Goal: Information Seeking & Learning: Compare options

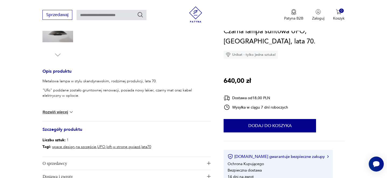
click at [70, 112] on img at bounding box center [70, 112] width 5 height 5
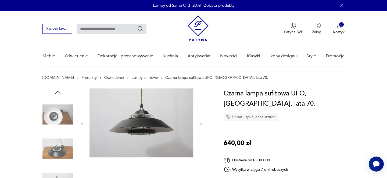
click at [196, 25] on img at bounding box center [197, 28] width 21 height 26
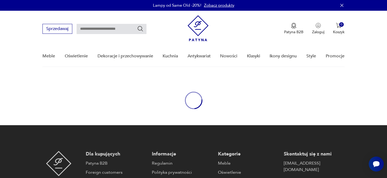
click at [198, 39] on img at bounding box center [197, 28] width 21 height 26
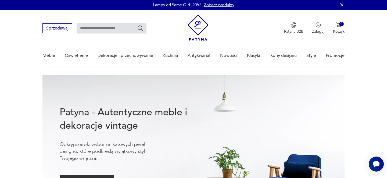
scroll to position [1, 0]
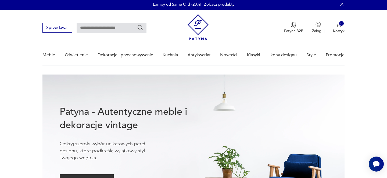
click at [120, 27] on input "text" at bounding box center [112, 28] width 70 height 10
type input "*********"
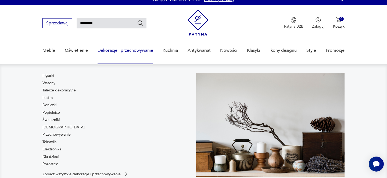
scroll to position [19, 0]
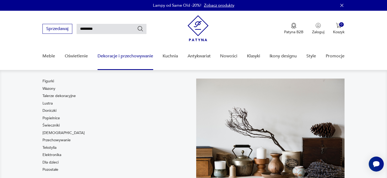
click at [112, 28] on input "*********" at bounding box center [112, 29] width 70 height 10
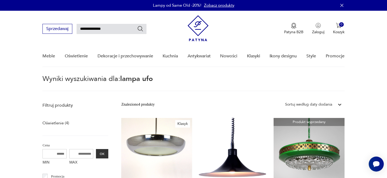
type input "**********"
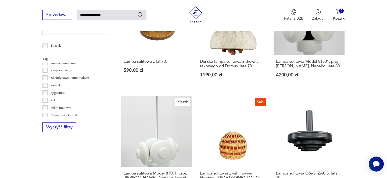
scroll to position [380, 0]
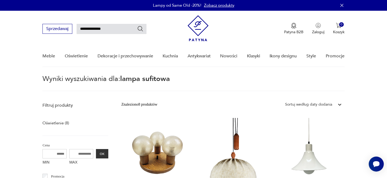
click at [110, 28] on input "**********" at bounding box center [112, 29] width 70 height 10
type input "**********"
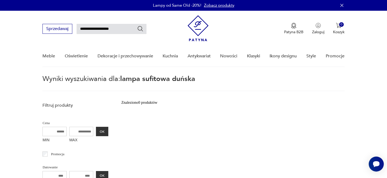
click at [122, 28] on input "**********" at bounding box center [112, 29] width 70 height 10
type input "*"
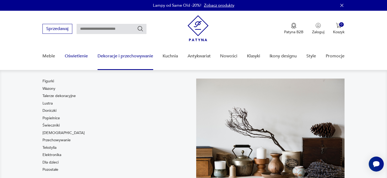
scroll to position [0, 0]
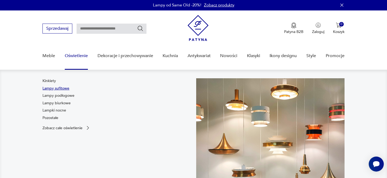
click at [65, 89] on link "Lampy sufitowe" at bounding box center [55, 88] width 27 height 5
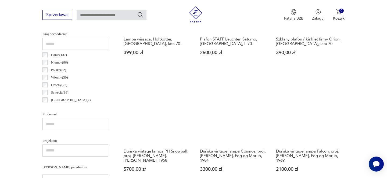
scroll to position [263, 0]
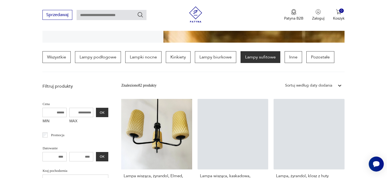
scroll to position [233, 0]
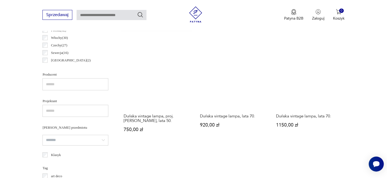
scroll to position [300, 0]
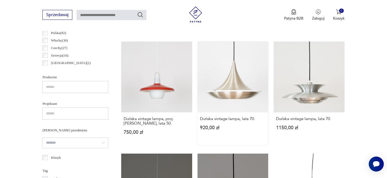
click at [231, 89] on link "Duńska vintage lampa, lata 70. 920,00 zł" at bounding box center [232, 93] width 71 height 103
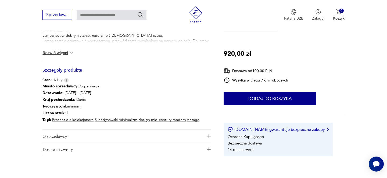
scroll to position [258, 0]
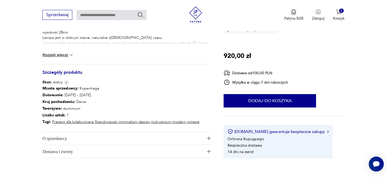
click at [186, 134] on span "O sprzedawcy" at bounding box center [122, 138] width 161 height 13
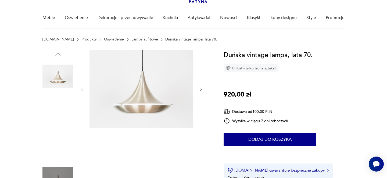
scroll to position [38, 0]
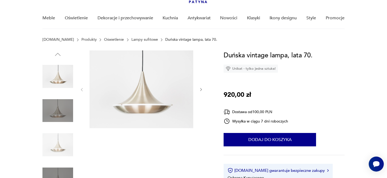
click at [83, 91] on icon "button" at bounding box center [81, 90] width 5 height 5
click at [65, 108] on img at bounding box center [57, 111] width 31 height 31
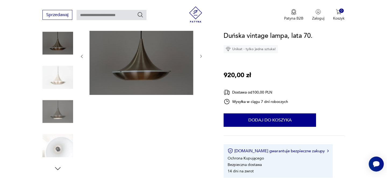
scroll to position [72, 0]
click at [63, 144] on img at bounding box center [57, 145] width 31 height 31
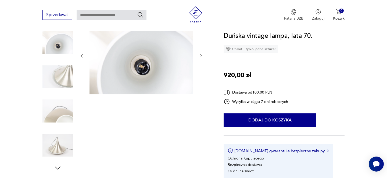
click at [60, 145] on img at bounding box center [57, 145] width 31 height 31
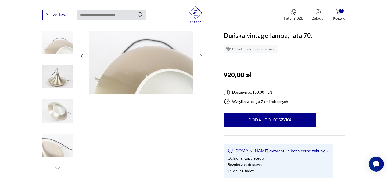
click at [58, 115] on img at bounding box center [57, 111] width 31 height 31
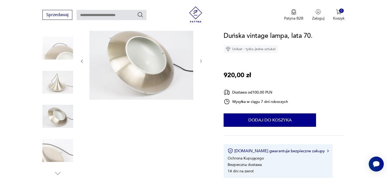
click at [58, 145] on img at bounding box center [57, 151] width 31 height 31
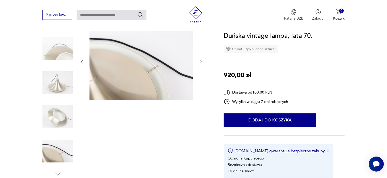
scroll to position [66, 0]
click at [58, 151] on img at bounding box center [57, 151] width 31 height 31
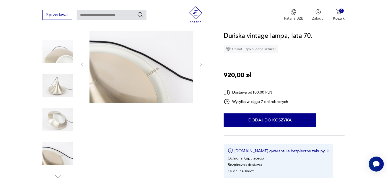
scroll to position [58, 0]
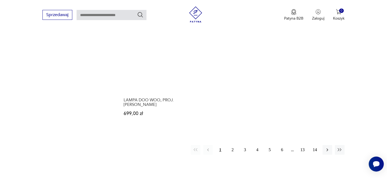
scroll to position [762, 0]
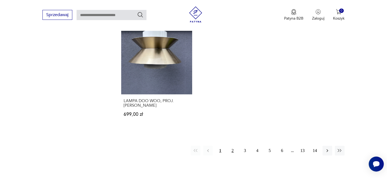
click at [232, 152] on button "2" at bounding box center [233, 151] width 10 height 10
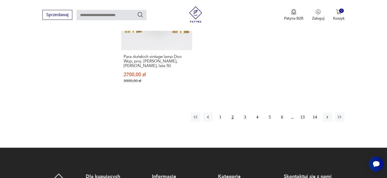
scroll to position [840, 0]
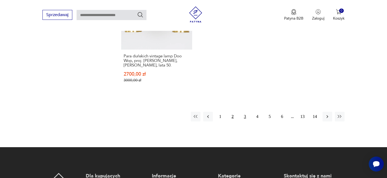
click at [245, 112] on button "3" at bounding box center [245, 117] width 10 height 10
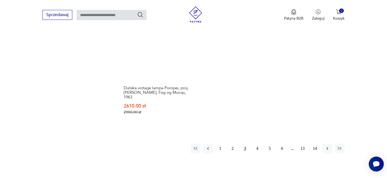
scroll to position [839, 0]
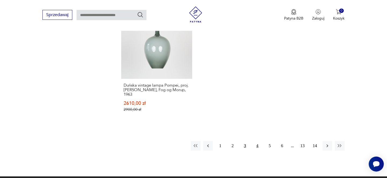
click at [257, 141] on button "4" at bounding box center [257, 146] width 10 height 10
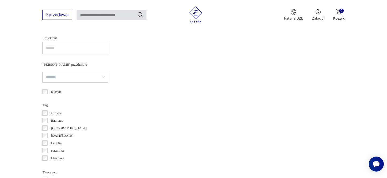
scroll to position [126, 0]
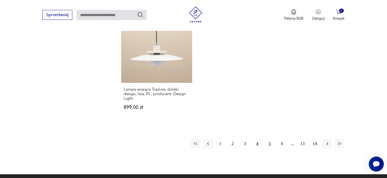
click at [270, 140] on button "5" at bounding box center [270, 144] width 10 height 10
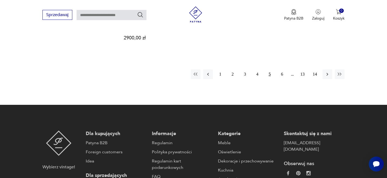
scroll to position [885, 0]
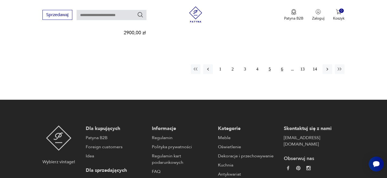
click at [281, 65] on button "6" at bounding box center [282, 69] width 10 height 10
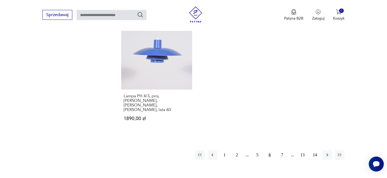
scroll to position [809, 0]
click at [281, 150] on button "7" at bounding box center [282, 155] width 10 height 10
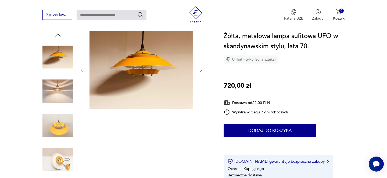
click at [202, 71] on icon "button" at bounding box center [201, 70] width 5 height 5
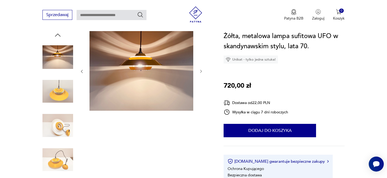
click at [202, 71] on icon "button" at bounding box center [201, 71] width 5 height 5
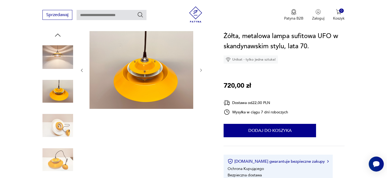
click at [202, 71] on icon "button" at bounding box center [201, 70] width 5 height 5
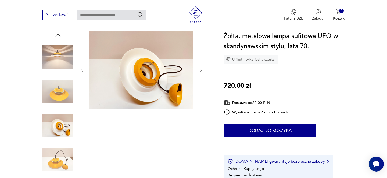
click at [202, 71] on icon "button" at bounding box center [201, 70] width 5 height 5
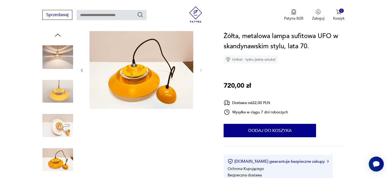
click at [202, 71] on icon "button" at bounding box center [201, 70] width 5 height 5
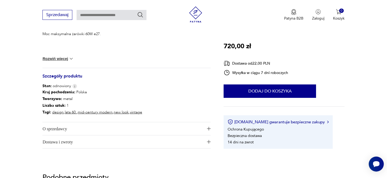
scroll to position [255, 0]
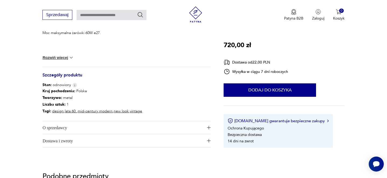
click at [77, 129] on span "O sprzedawcy" at bounding box center [122, 127] width 161 height 13
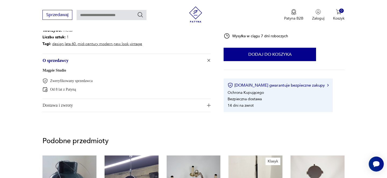
scroll to position [318, 0]
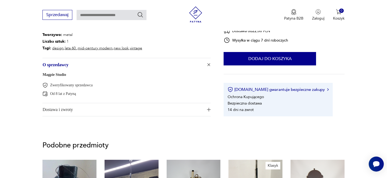
click at [97, 108] on span "Dostawa i zwroty" at bounding box center [122, 109] width 161 height 13
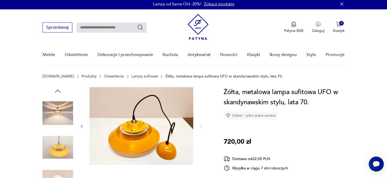
scroll to position [0, 0]
